Goal: Task Accomplishment & Management: Use online tool/utility

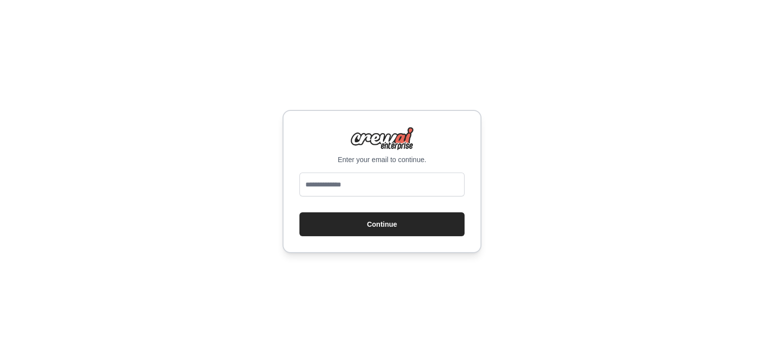
type input "**********"
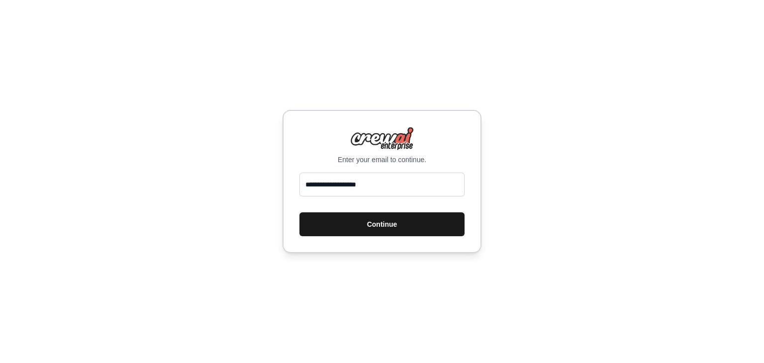
click at [390, 227] on button "Continue" at bounding box center [381, 224] width 165 height 24
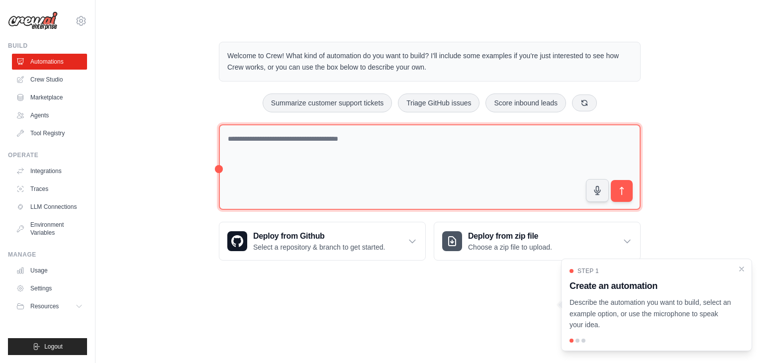
click at [331, 163] on textarea at bounding box center [430, 167] width 422 height 86
click at [329, 154] on textarea at bounding box center [430, 167] width 422 height 86
click at [327, 137] on textarea at bounding box center [430, 167] width 422 height 86
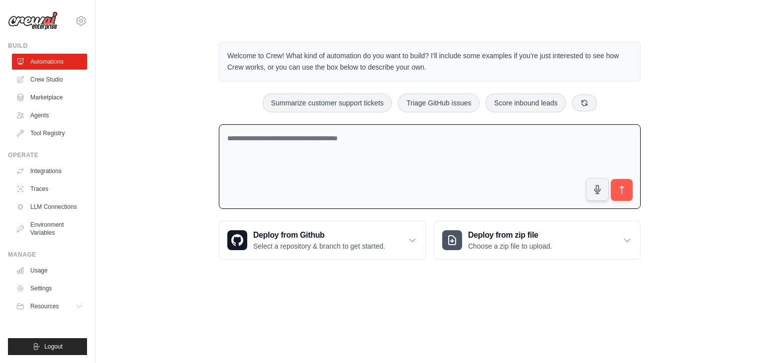
click at [327, 137] on textarea at bounding box center [430, 166] width 422 height 85
paste textarea "**********"
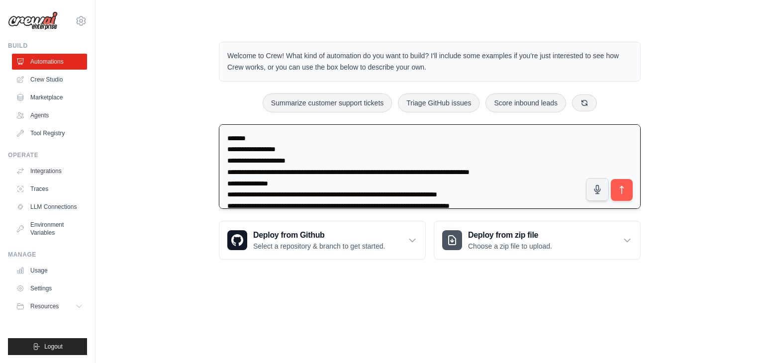
scroll to position [760, 0]
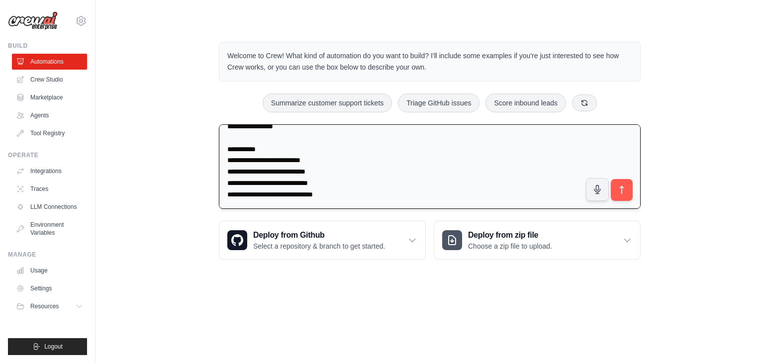
type textarea "**********"
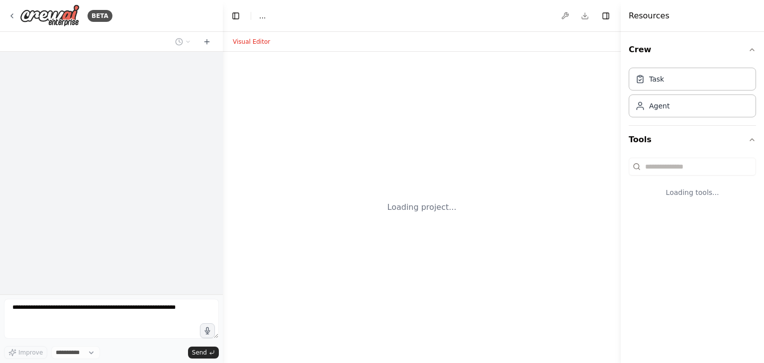
select select "****"
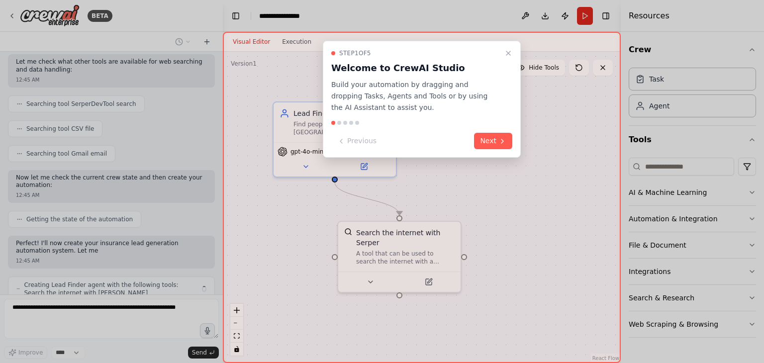
scroll to position [592, 0]
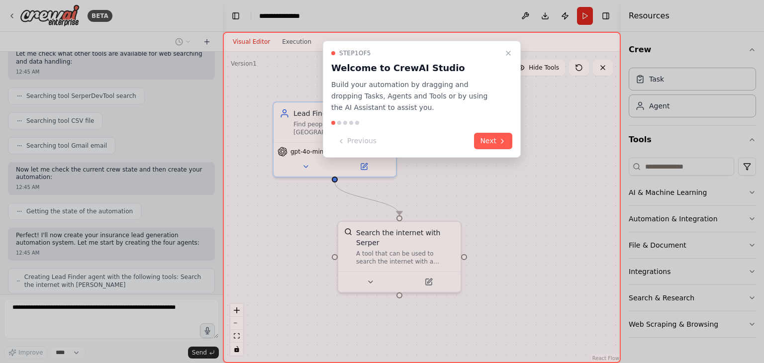
click at [487, 108] on p "Build your automation by dragging and dropping Tasks, Agents and Tools or by us…" at bounding box center [415, 96] width 169 height 34
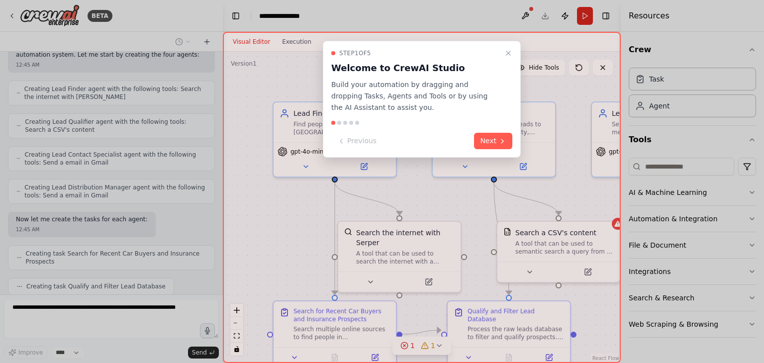
scroll to position [805, 0]
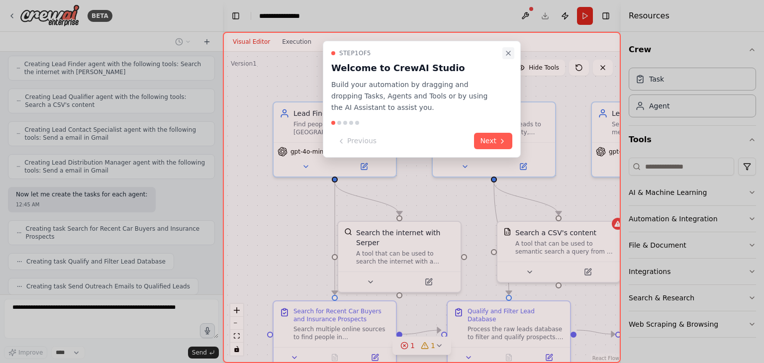
click at [506, 57] on button "Close walkthrough" at bounding box center [508, 53] width 12 height 12
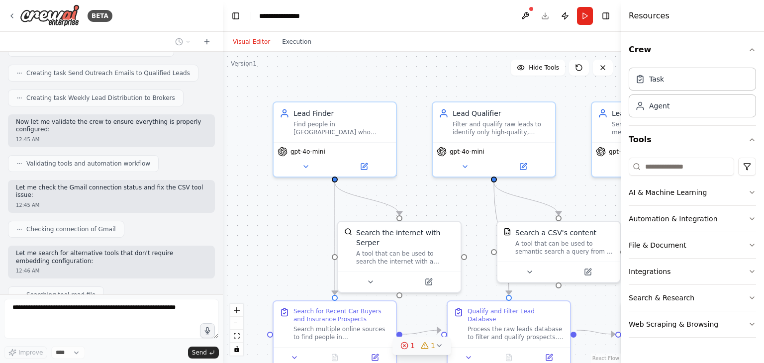
scroll to position [1043, 0]
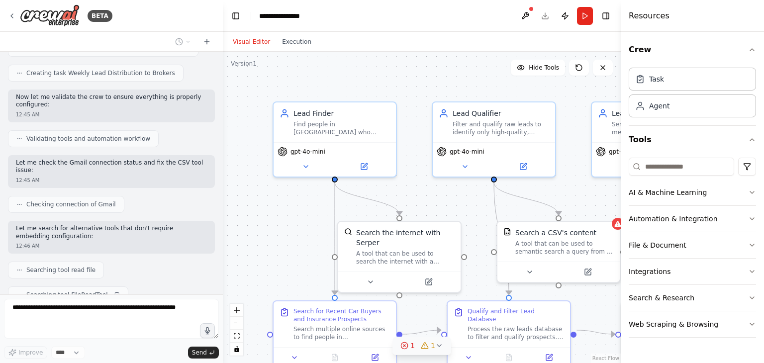
click at [403, 345] on icon at bounding box center [404, 346] width 8 height 8
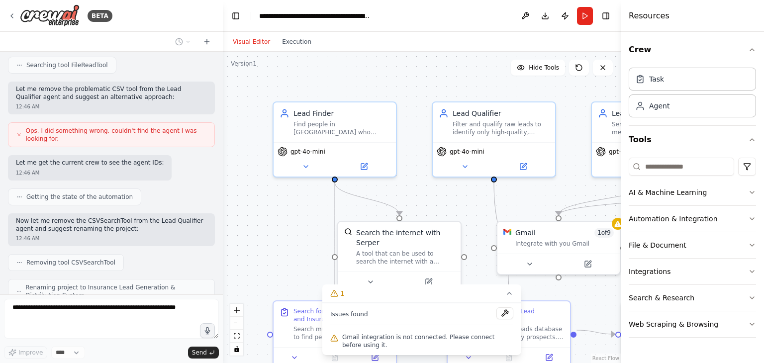
scroll to position [1331, 0]
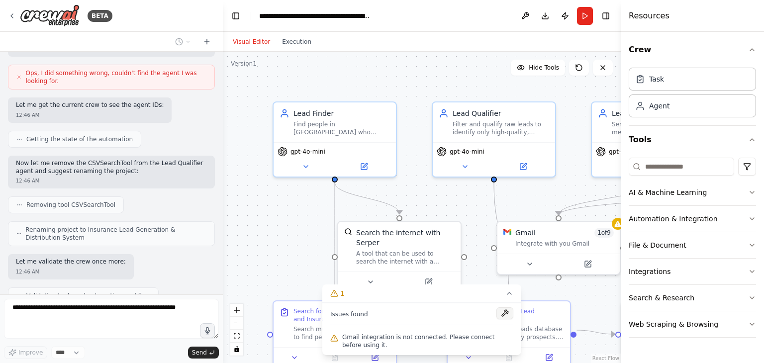
click at [505, 313] on button at bounding box center [504, 313] width 17 height 12
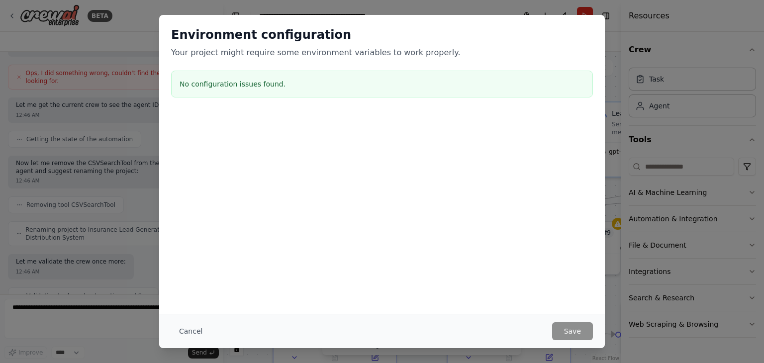
click at [322, 74] on div "No configuration issues found." at bounding box center [382, 84] width 422 height 27
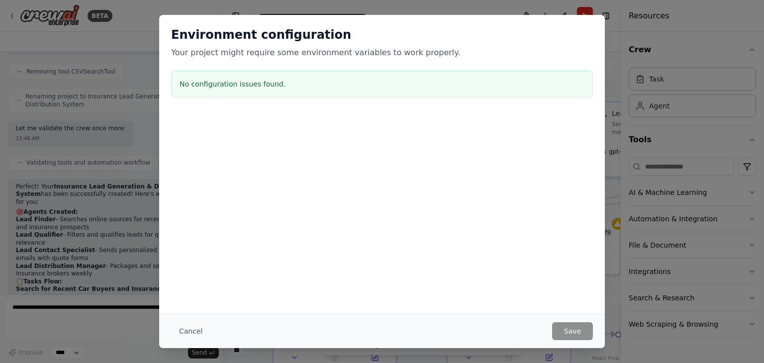
click at [211, 177] on div at bounding box center [382, 162] width 446 height 99
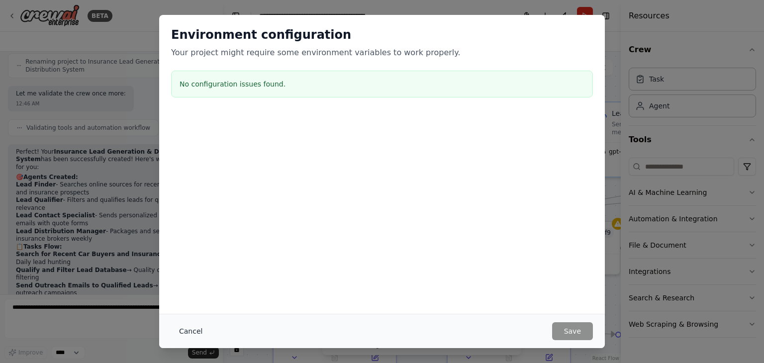
click at [188, 329] on button "Cancel" at bounding box center [190, 331] width 39 height 18
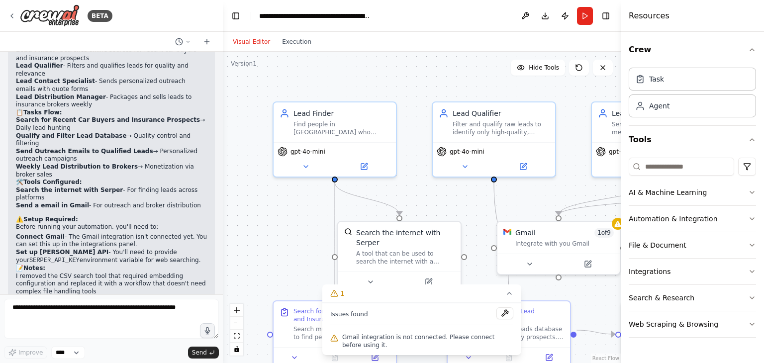
scroll to position [1641, 0]
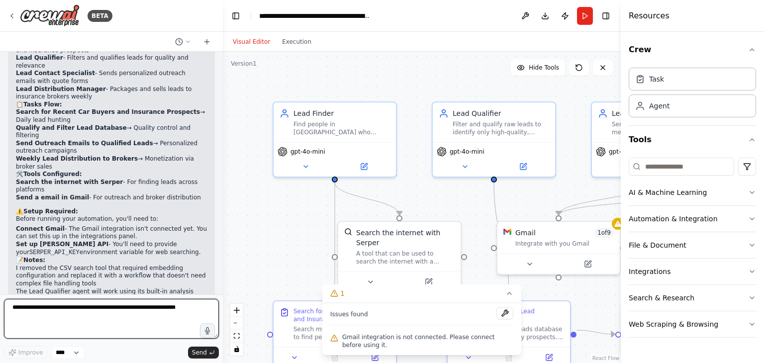
click at [161, 311] on textarea at bounding box center [111, 319] width 215 height 40
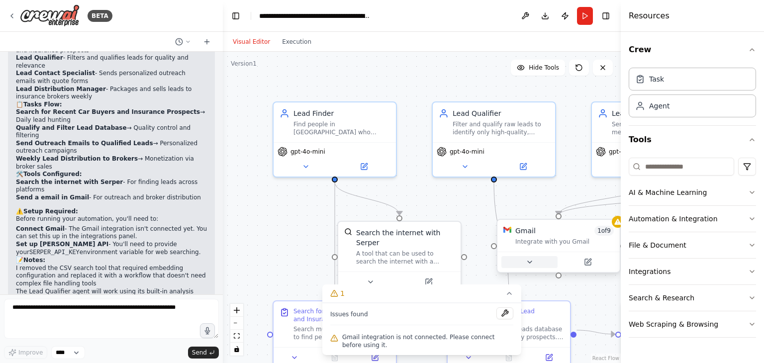
click at [541, 267] on button at bounding box center [529, 262] width 56 height 12
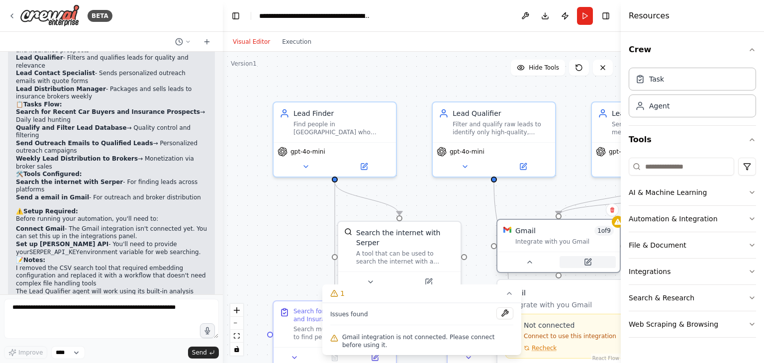
click at [580, 264] on button at bounding box center [588, 262] width 56 height 12
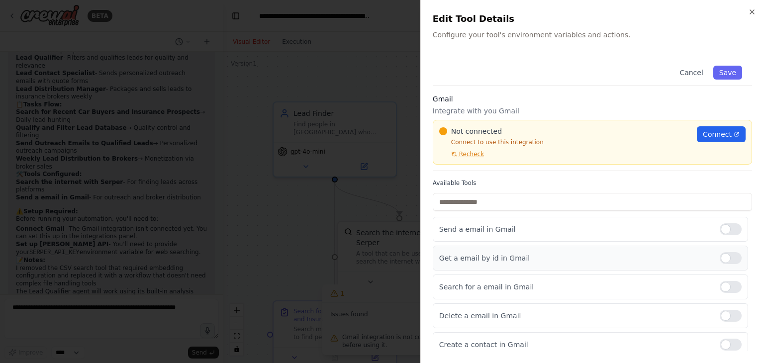
click at [667, 251] on div "Get a email by id in Gmail" at bounding box center [590, 258] width 315 height 25
click at [708, 130] on span "Connect" at bounding box center [717, 134] width 29 height 10
click at [467, 152] on span "Recheck" at bounding box center [471, 154] width 25 height 8
click at [715, 133] on span "Connect" at bounding box center [717, 134] width 29 height 10
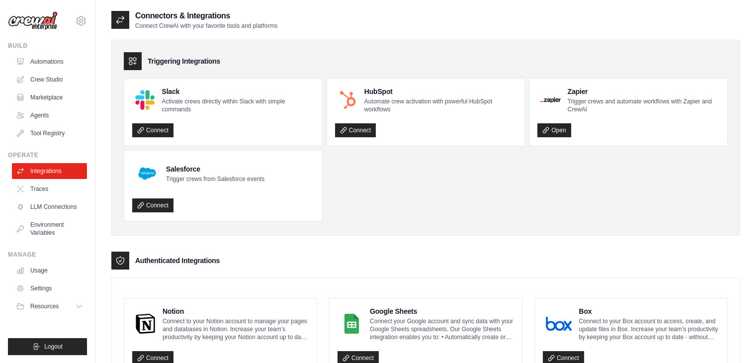
click at [441, 210] on ul "Slack Activate crews directly within Slack with simple commands Connect HubSpot…" at bounding box center [426, 149] width 604 height 143
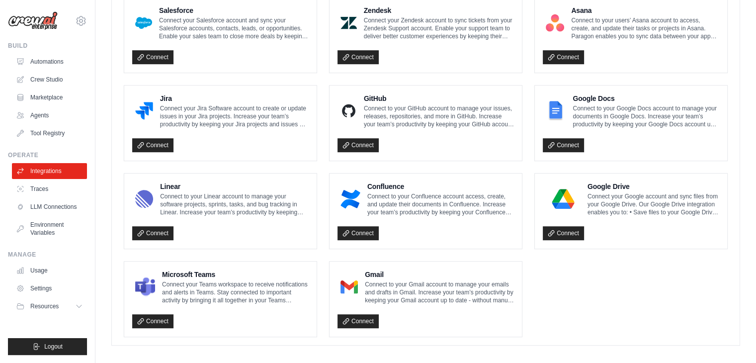
scroll to position [570, 0]
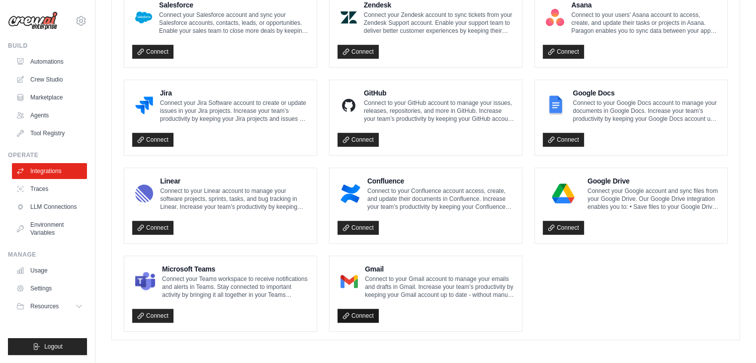
click at [370, 310] on link "Connect" at bounding box center [358, 316] width 41 height 14
